Goal: Navigation & Orientation: Find specific page/section

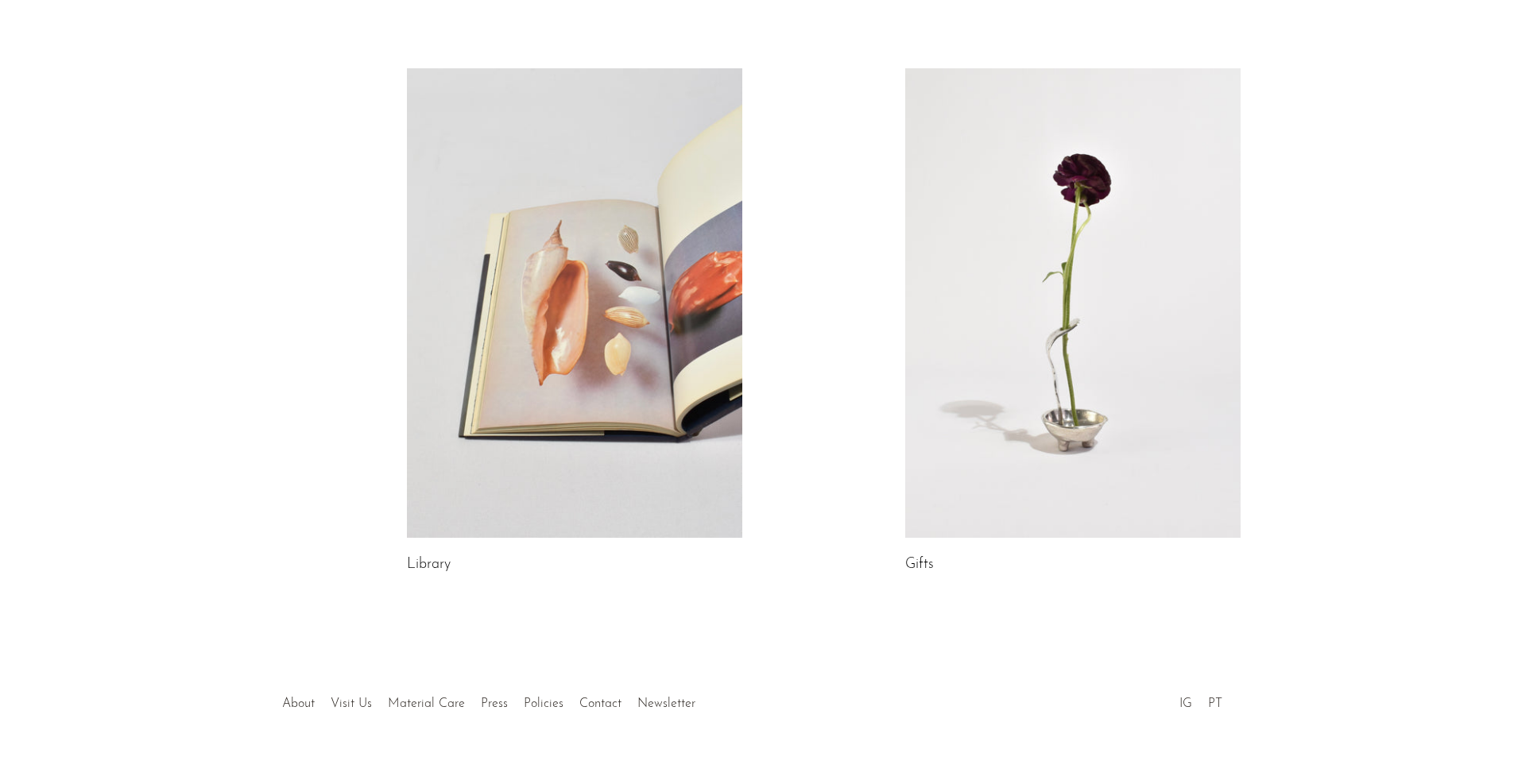
scroll to position [788, 0]
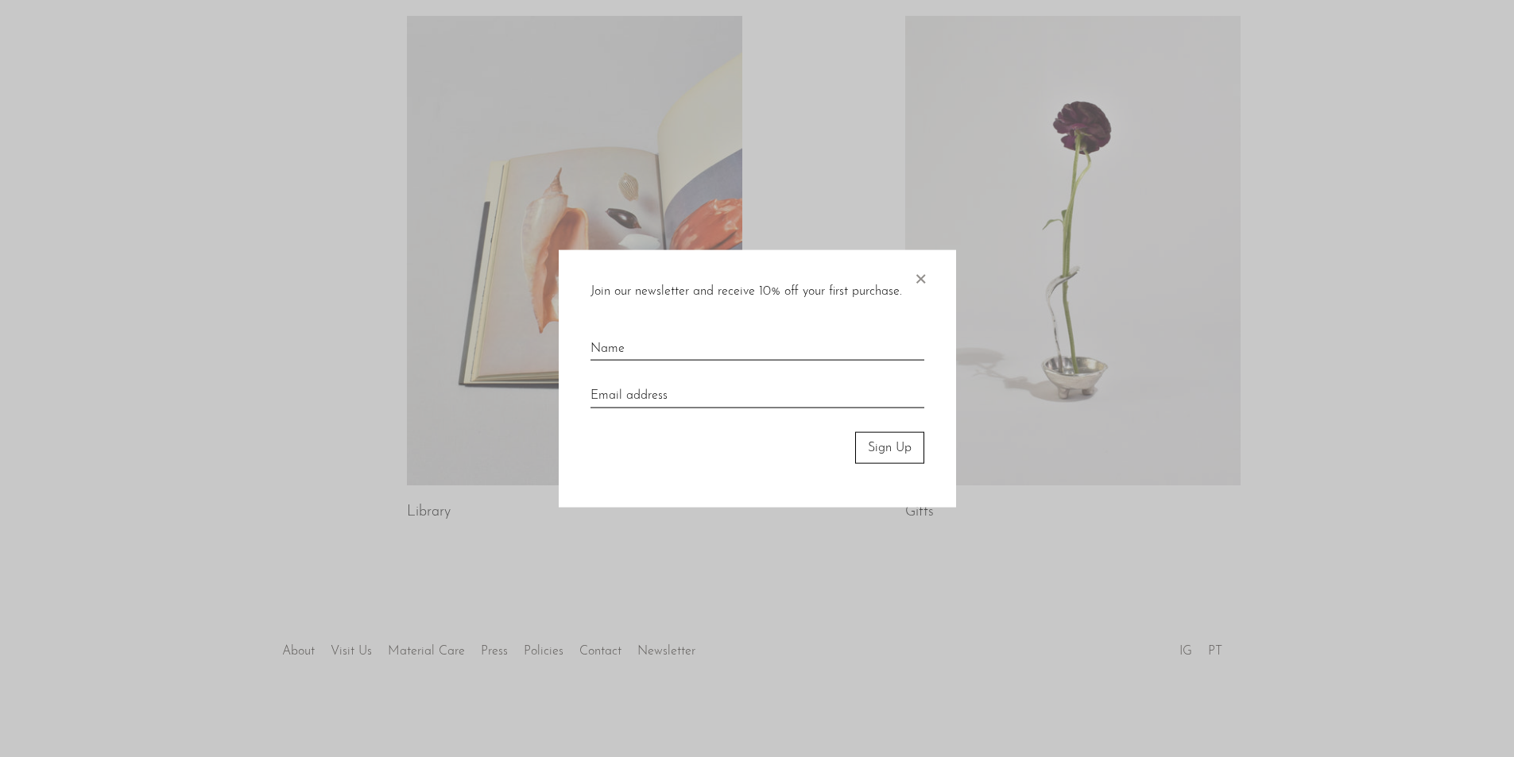
click at [922, 281] on span "×" at bounding box center [920, 275] width 16 height 51
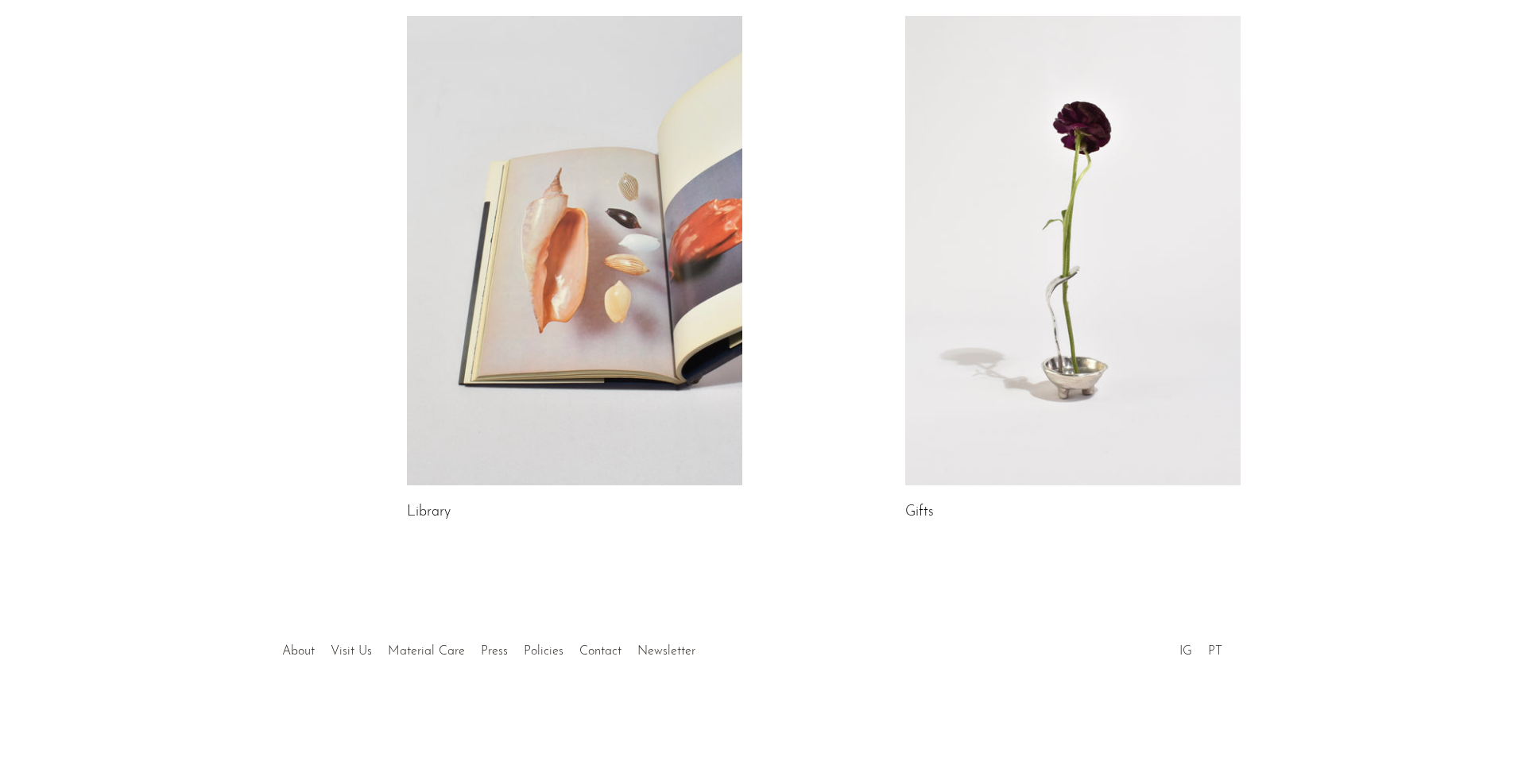
click at [551, 660] on li "Policies" at bounding box center [544, 652] width 56 height 21
click at [555, 654] on link "Policies" at bounding box center [544, 651] width 40 height 13
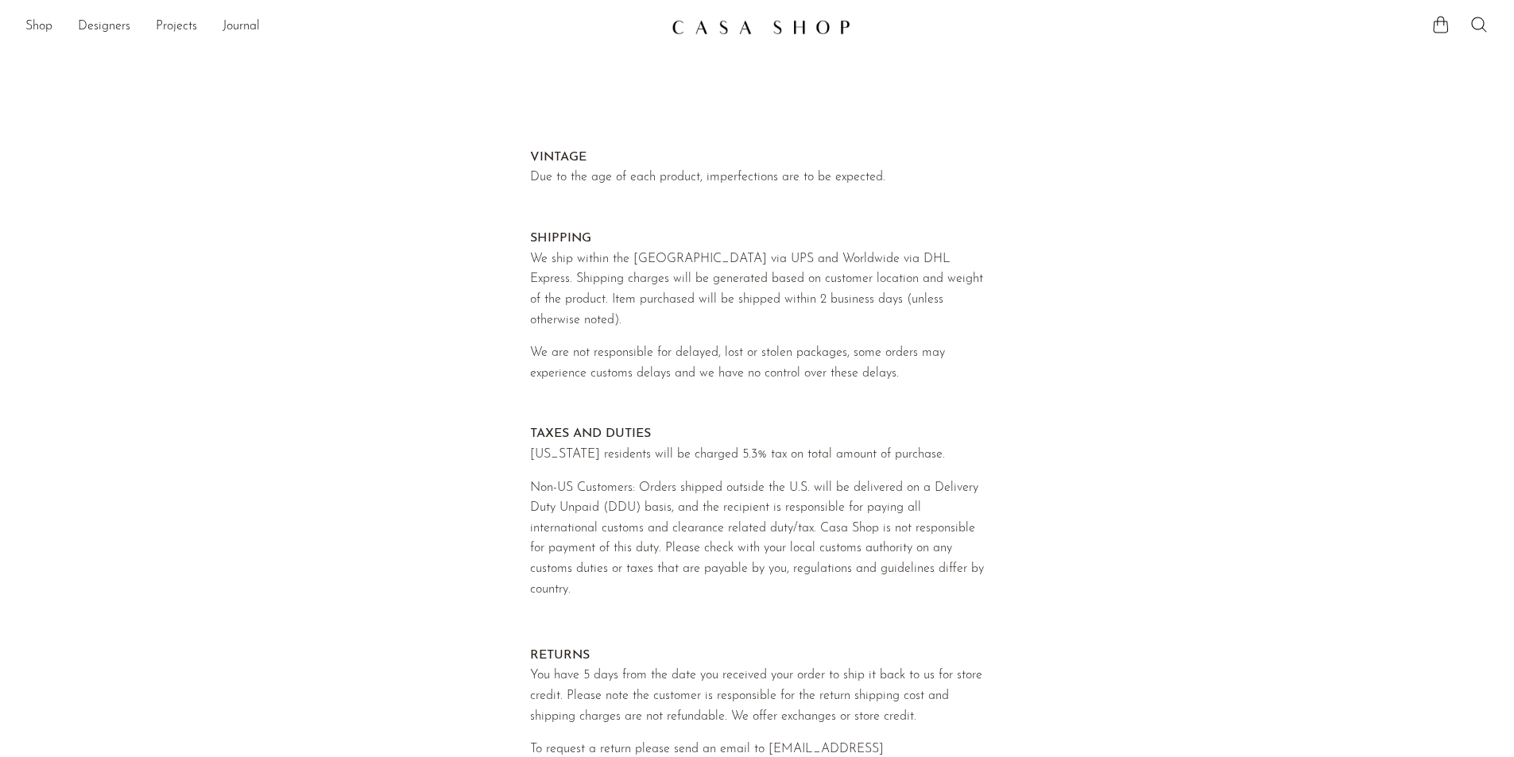
click at [753, 32] on img at bounding box center [761, 27] width 179 height 16
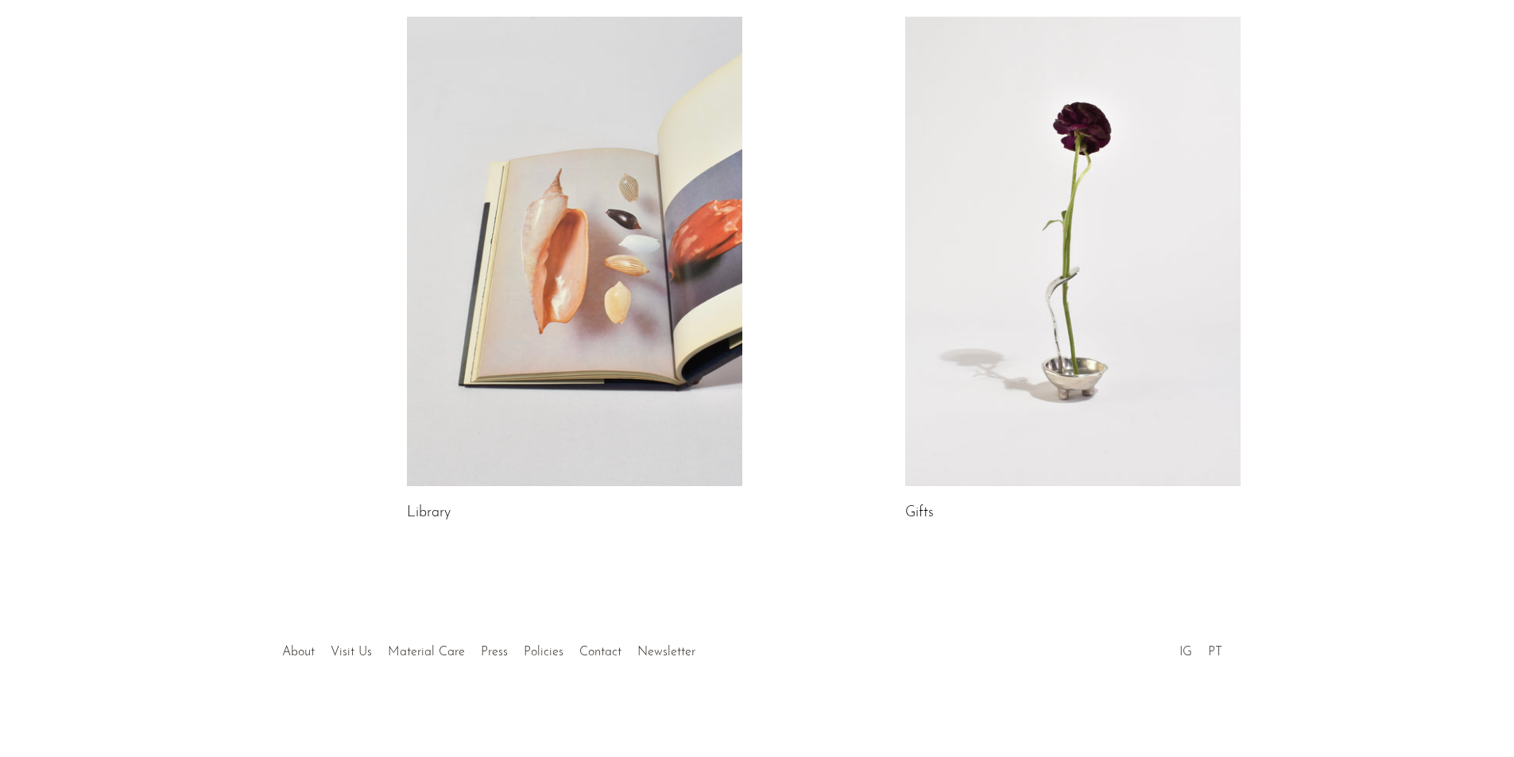
scroll to position [788, 0]
click at [350, 646] on link "Visit Us" at bounding box center [351, 651] width 41 height 13
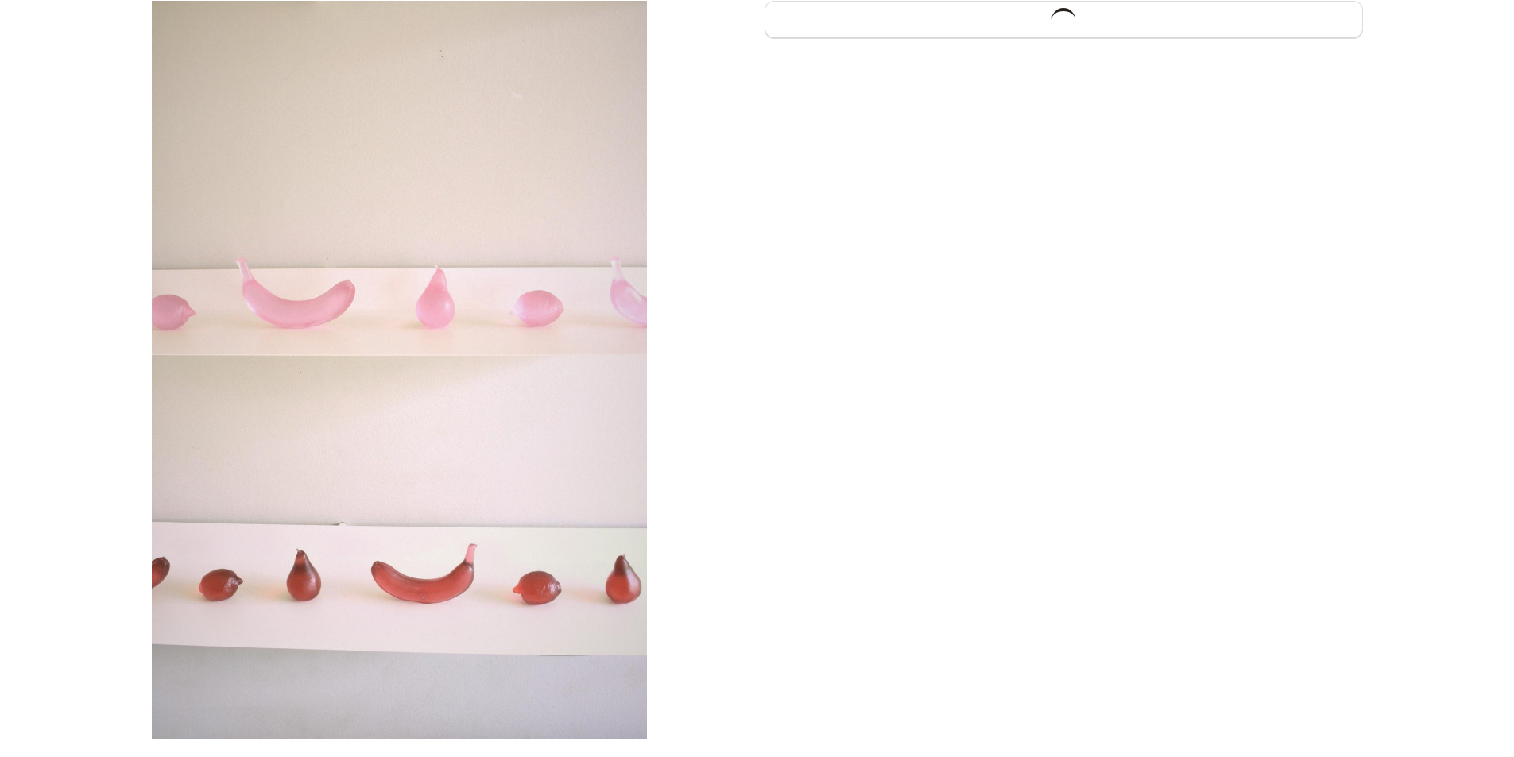
scroll to position [319, 0]
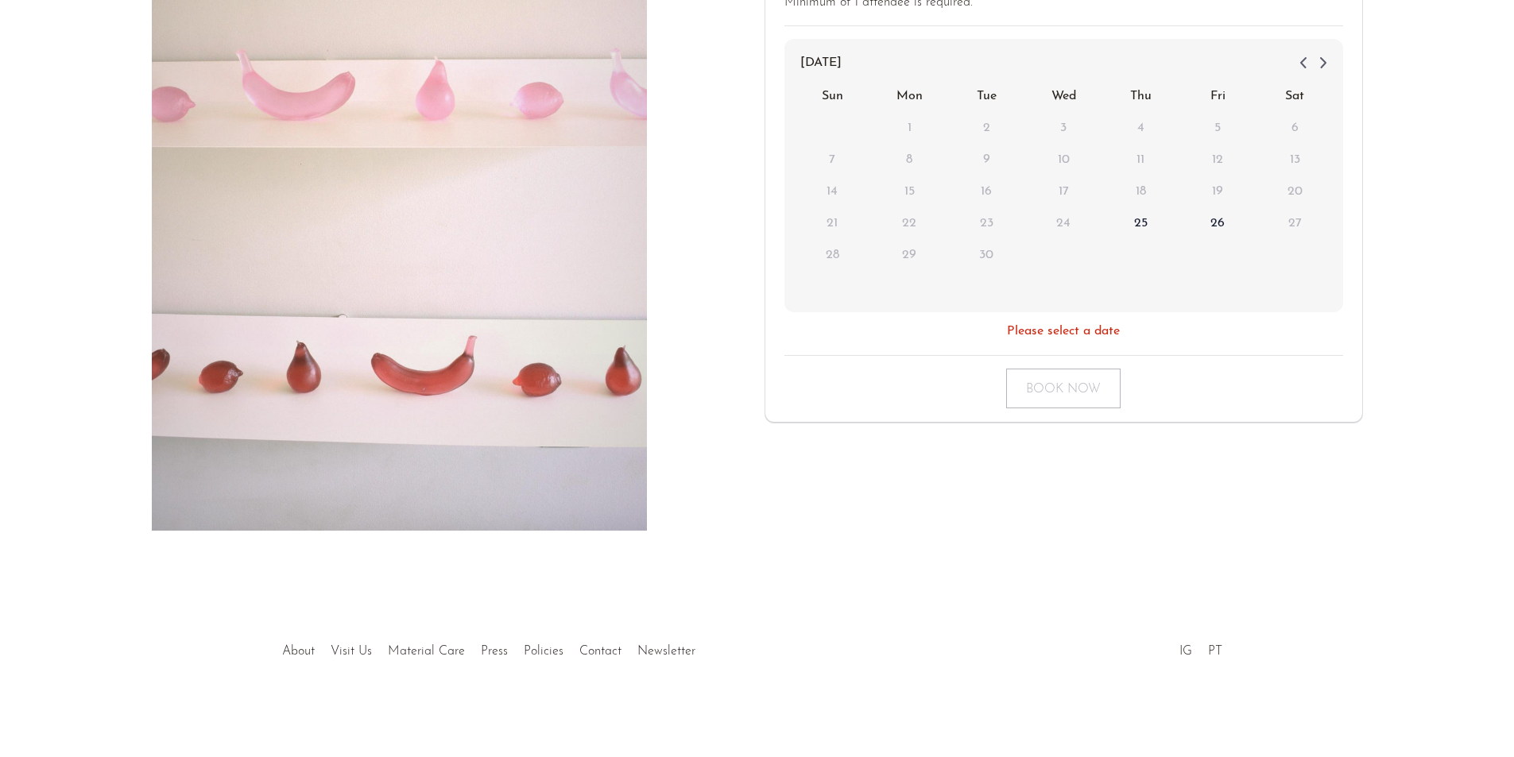
click at [609, 651] on div at bounding box center [756, 635] width 305 height 56
click at [587, 653] on link "Contact" at bounding box center [600, 651] width 42 height 13
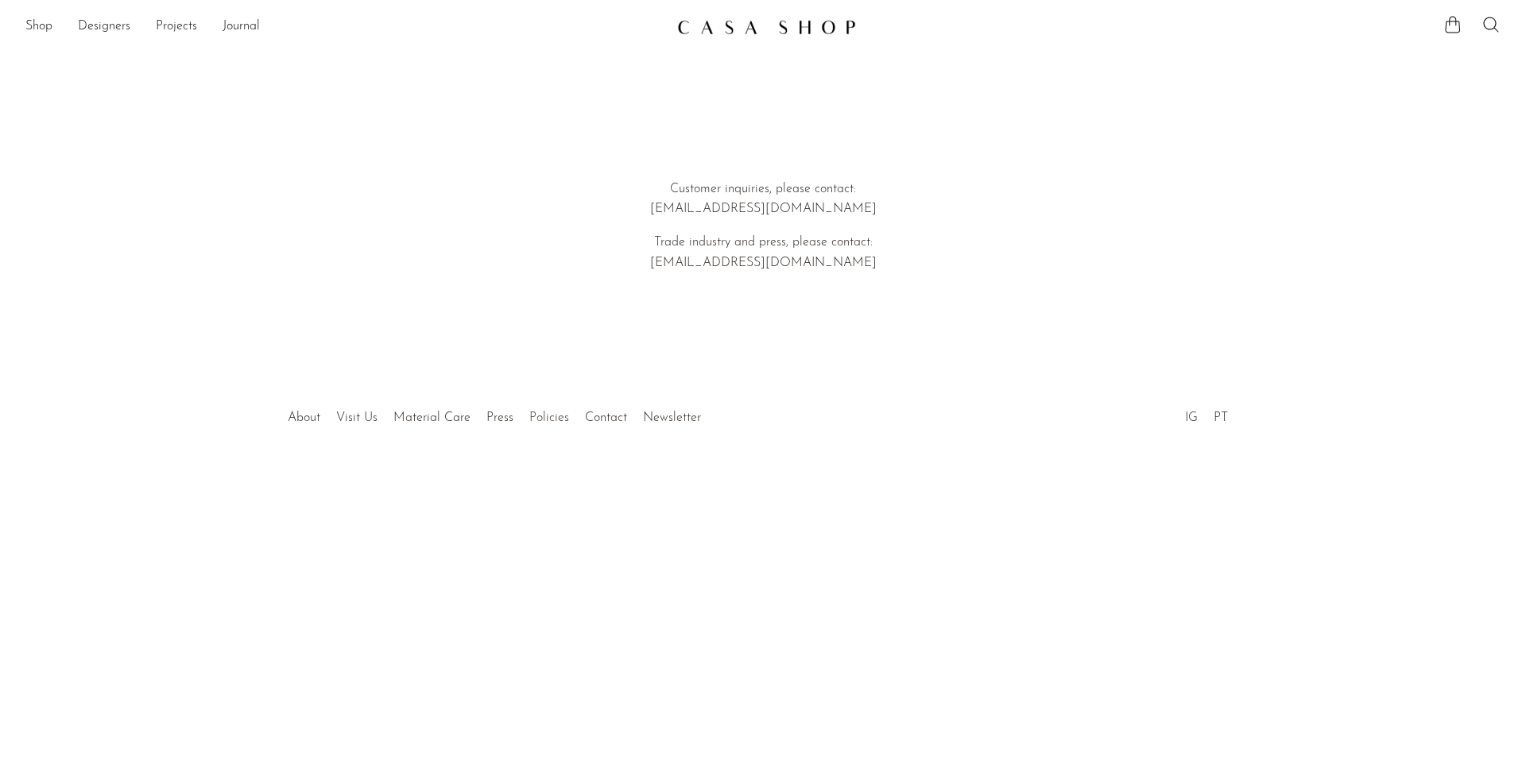
click at [546, 417] on link "Policies" at bounding box center [549, 418] width 40 height 13
